Goal: Task Accomplishment & Management: Use online tool/utility

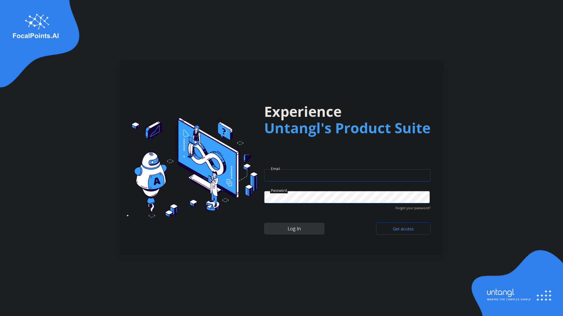
click at [301, 175] on input "email" at bounding box center [347, 175] width 166 height 12
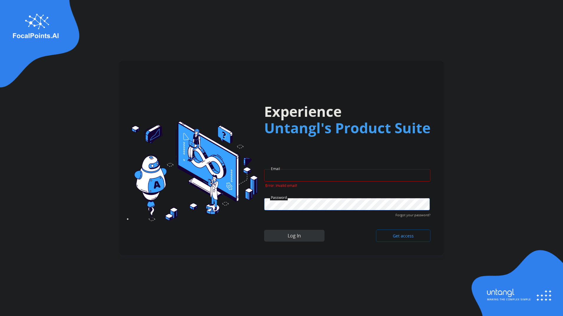
click at [416, 176] on input "email" at bounding box center [347, 175] width 166 height 12
click at [285, 175] on input "email" at bounding box center [347, 175] width 166 height 12
click at [405, 176] on input "email" at bounding box center [347, 175] width 166 height 12
paste input "**********"
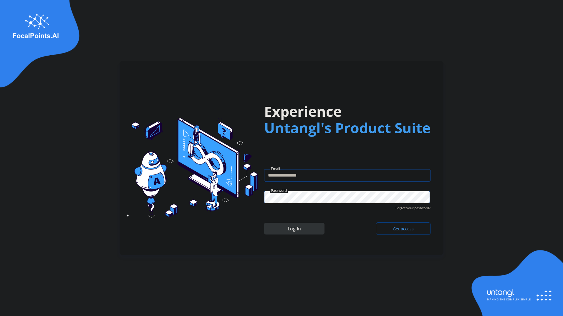
type input "**********"
click at [401, 230] on span "Get access" at bounding box center [403, 229] width 30 height 6
click at [273, 227] on button "Log In" at bounding box center [294, 229] width 60 height 12
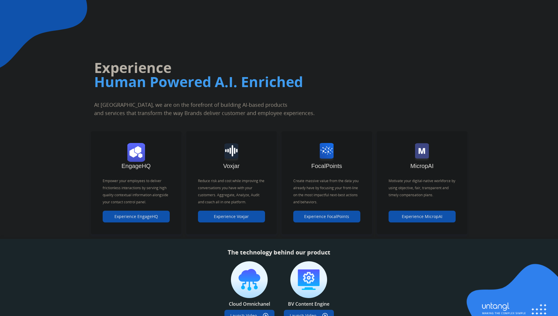
scroll to position [40, 0]
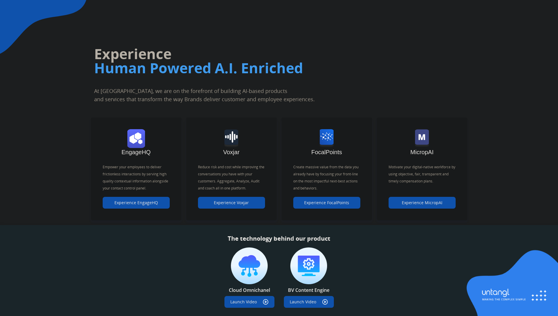
drag, startPoint x: 364, startPoint y: 126, endPoint x: 349, endPoint y: 86, distance: 42.6
click at [349, 86] on div "Experience Human Powered A.I. Enriched At Untangl, we are on the forefront of b…" at bounding box center [232, 43] width 323 height 120
click at [159, 205] on button "Experience EngageHQ" at bounding box center [136, 203] width 67 height 12
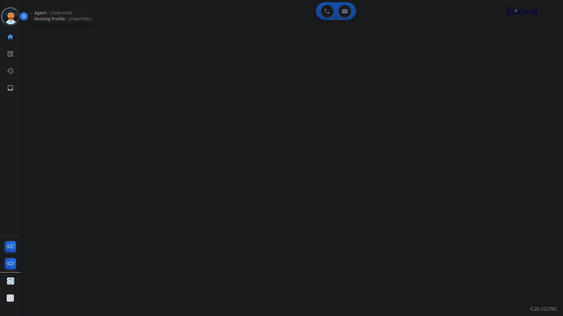
click at [5, 15] on div at bounding box center [10, 16] width 23 height 23
click at [7, 17] on div at bounding box center [10, 16] width 23 height 23
click at [24, 15] on img at bounding box center [25, 17] width 10 height 11
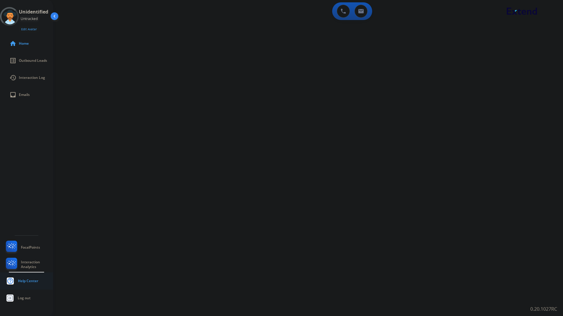
click at [28, 280] on span "Help Center" at bounding box center [28, 281] width 20 height 5
click at [349, 13] on button at bounding box center [343, 11] width 13 height 13
click at [29, 59] on span "Outbound Leads" at bounding box center [33, 60] width 28 height 5
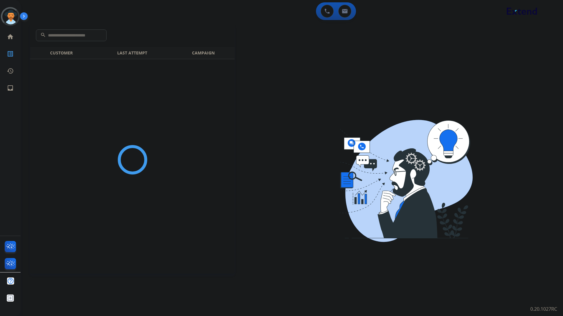
click at [89, 36] on input "text" at bounding box center [71, 35] width 71 height 12
click at [12, 69] on mat-icon "history" at bounding box center [10, 70] width 7 height 7
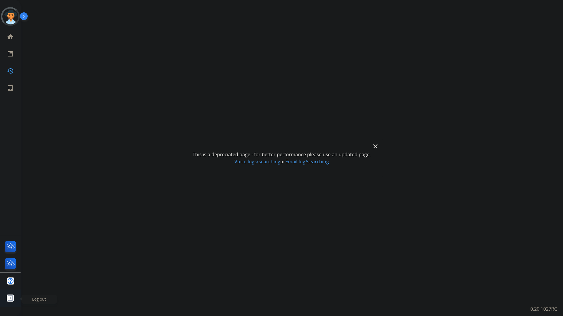
click at [10, 296] on img at bounding box center [10, 298] width 11 height 11
